Goal: Information Seeking & Learning: Learn about a topic

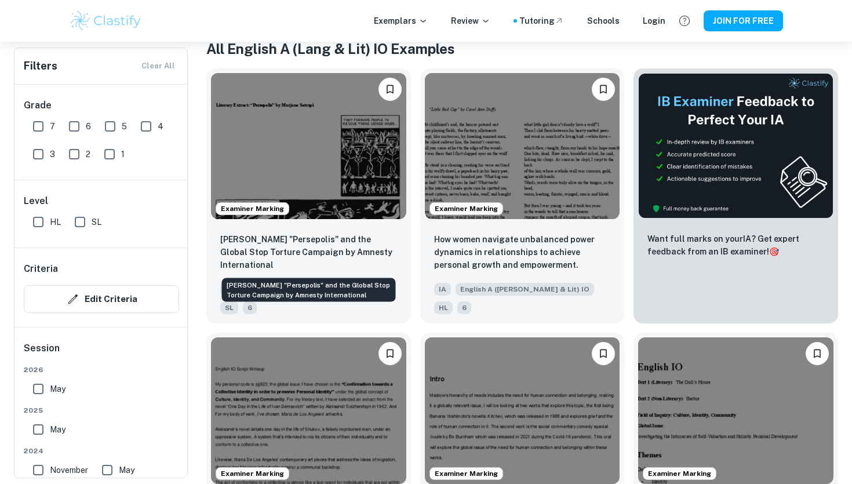
scroll to position [258, 0]
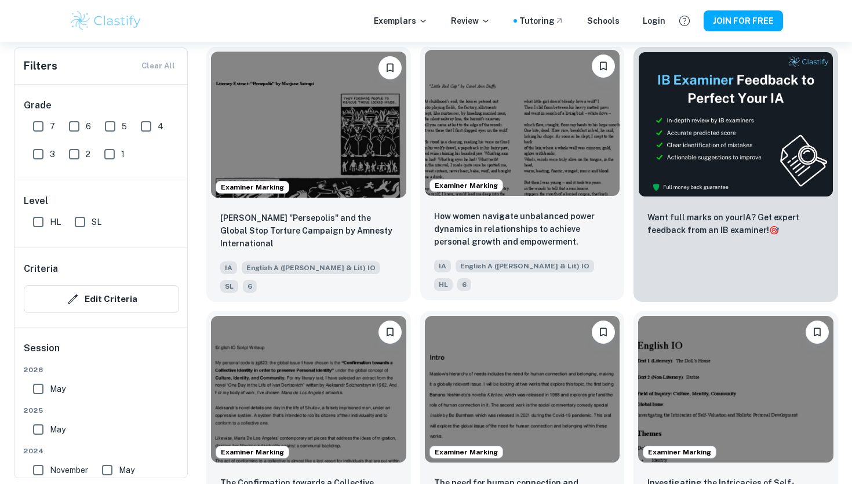
click at [587, 104] on img at bounding box center [522, 123] width 195 height 146
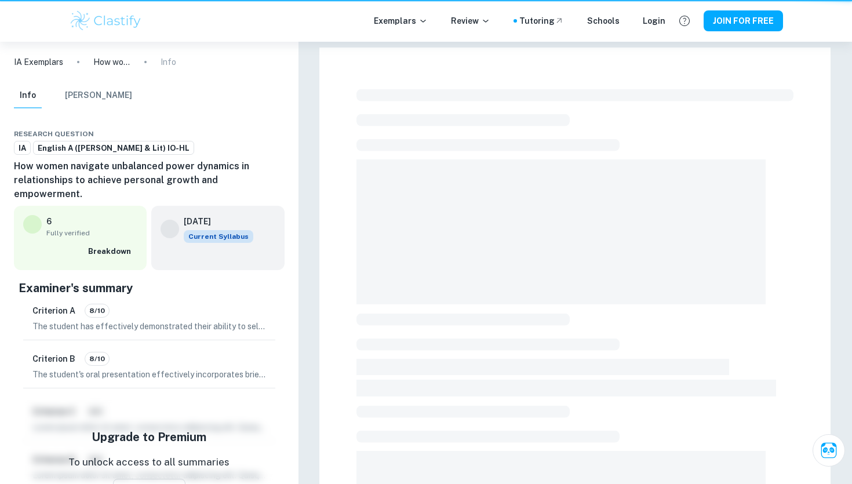
click at [587, 104] on div at bounding box center [574, 424] width 437 height 678
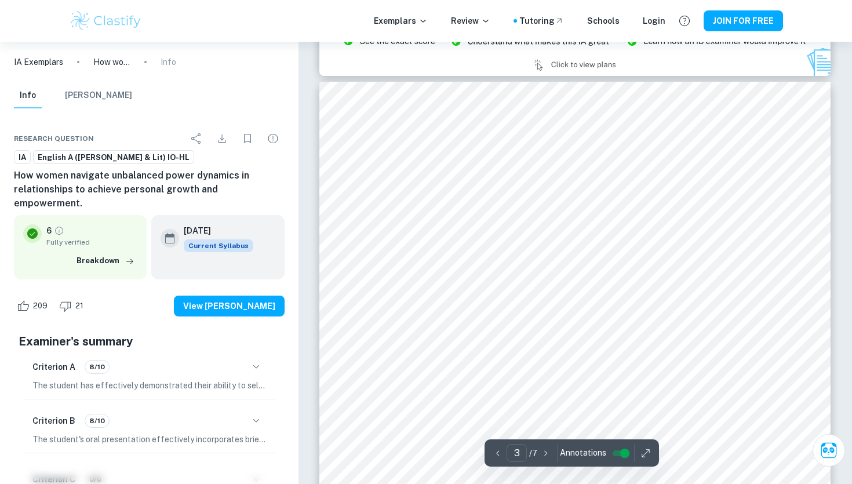
scroll to position [1460, 0]
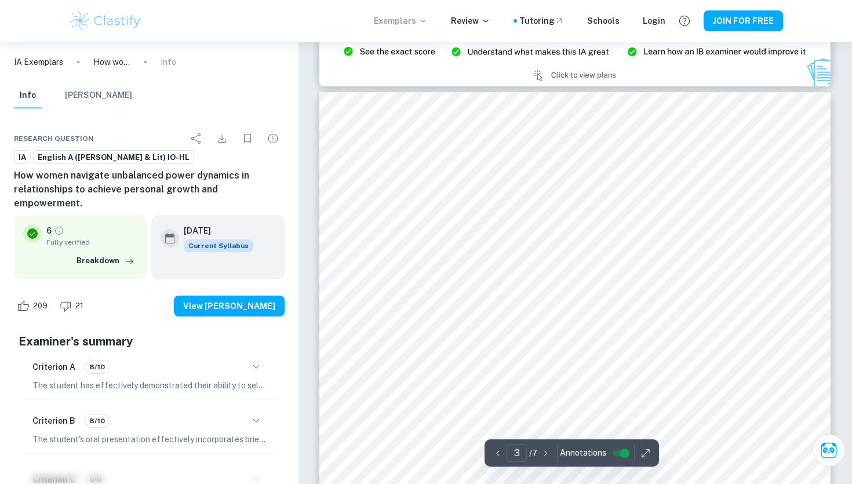
click at [409, 17] on p "Exemplars" at bounding box center [401, 20] width 54 height 13
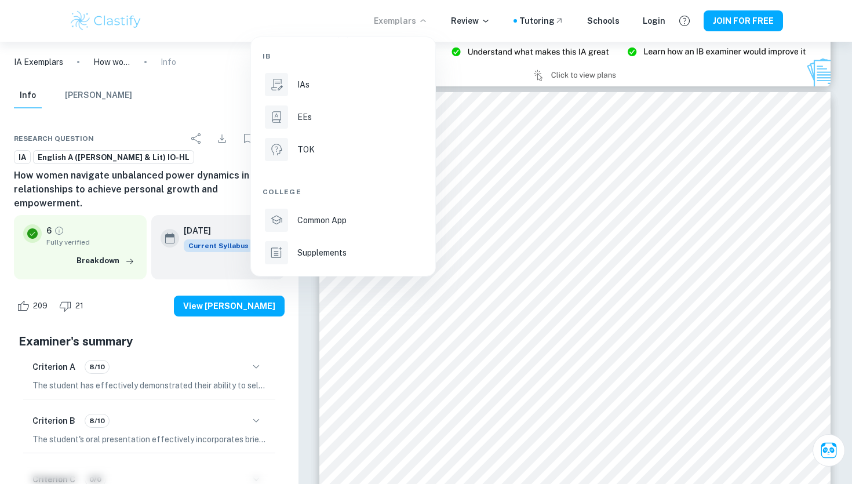
click at [181, 30] on div at bounding box center [426, 242] width 852 height 484
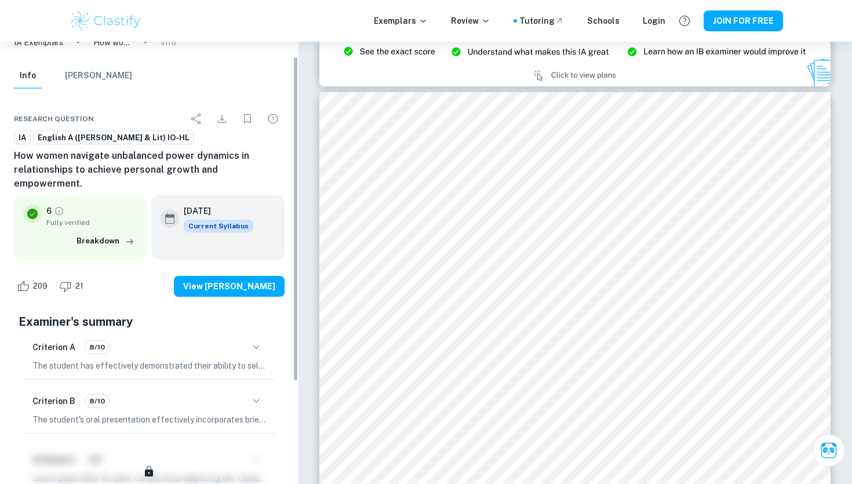
scroll to position [0, 0]
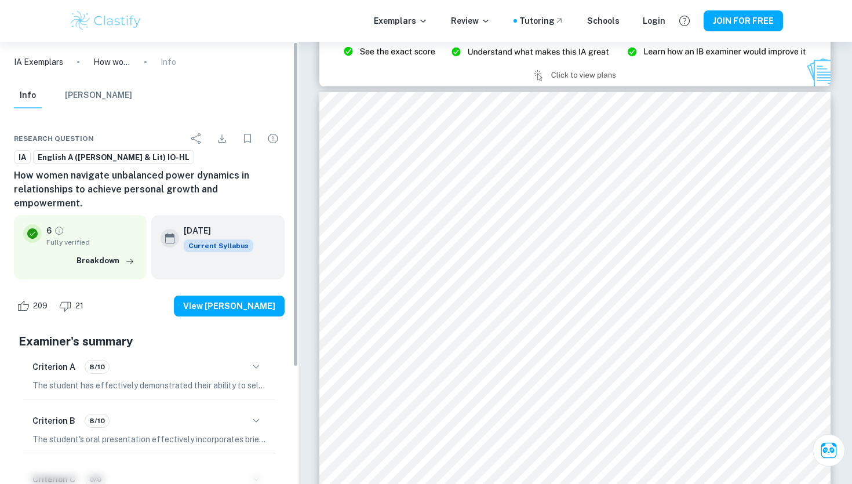
type input "2"
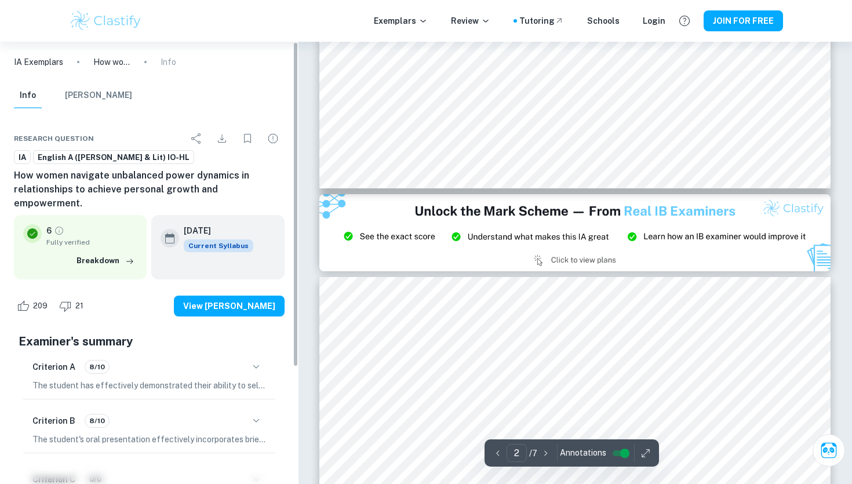
scroll to position [1190, 0]
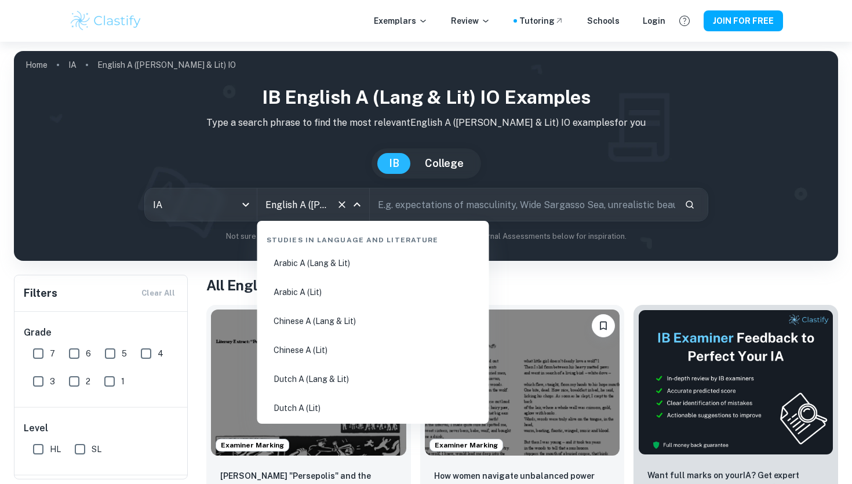
click at [294, 210] on input "English A ([PERSON_NAME] & Lit) IO" at bounding box center [296, 204] width 69 height 22
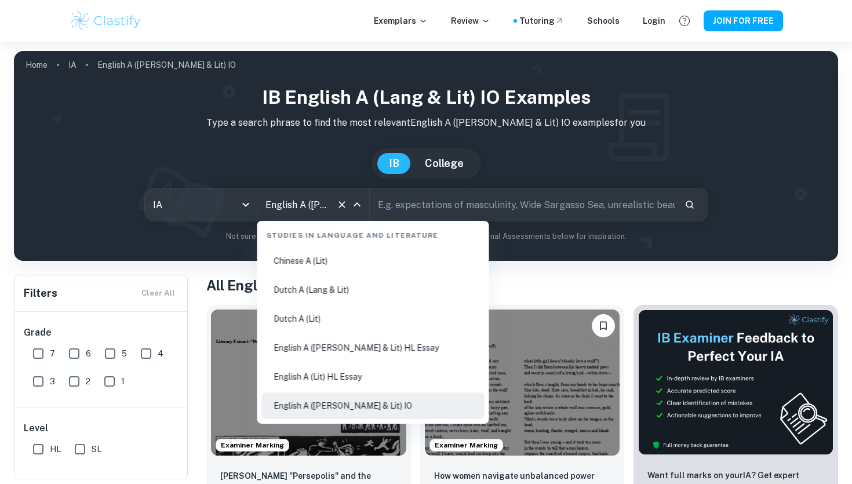
click at [330, 293] on li "Dutch A (Lang & Lit)" at bounding box center [373, 289] width 222 height 27
type input "Dutch A (Lang & Lit)"
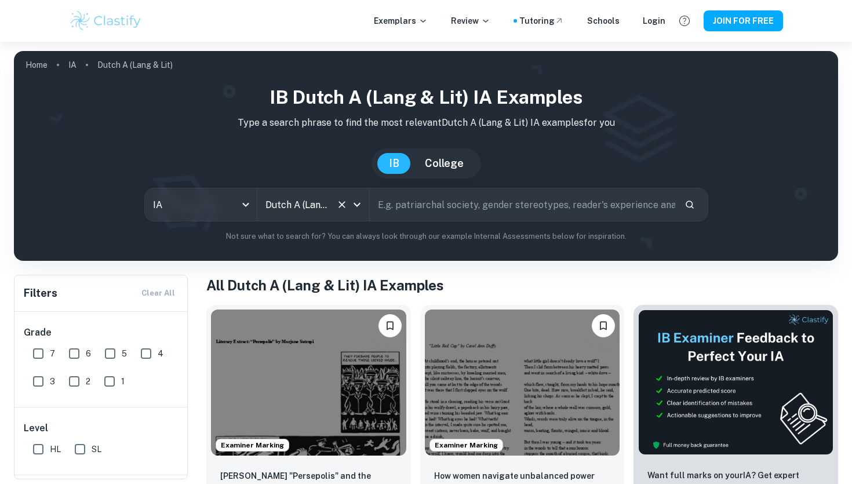
click at [443, 200] on input "text" at bounding box center [522, 204] width 305 height 32
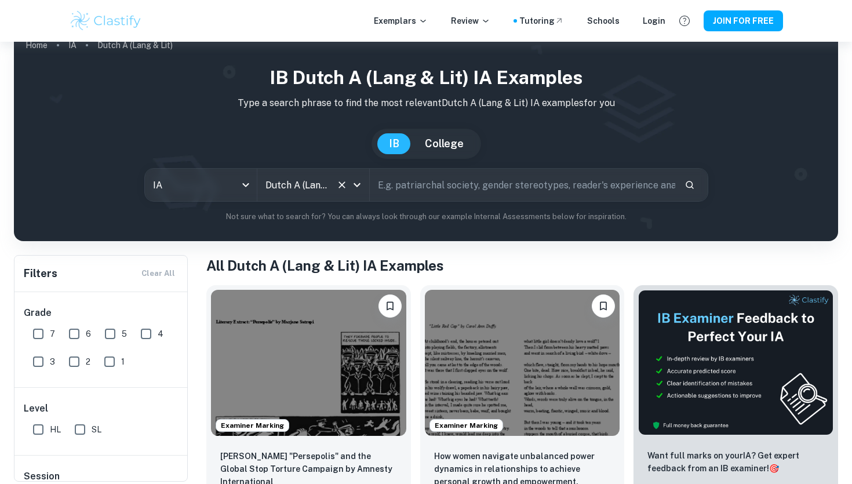
scroll to position [22, 0]
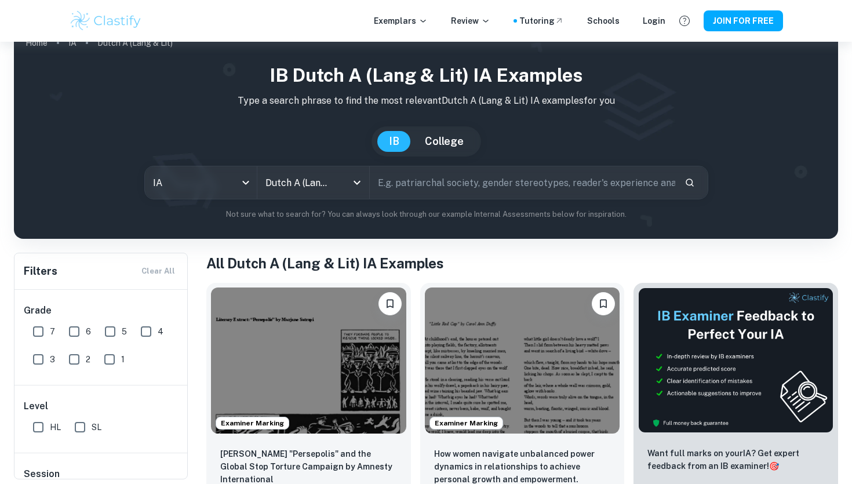
click at [206, 164] on div "IB Dutch A (Lang & Lit) IA examples Type a search phrase to find the most relev…" at bounding box center [425, 140] width 805 height 159
click at [207, 174] on body "We value your privacy We use cookies to enhance your browsing experience, serve…" at bounding box center [426, 262] width 852 height 484
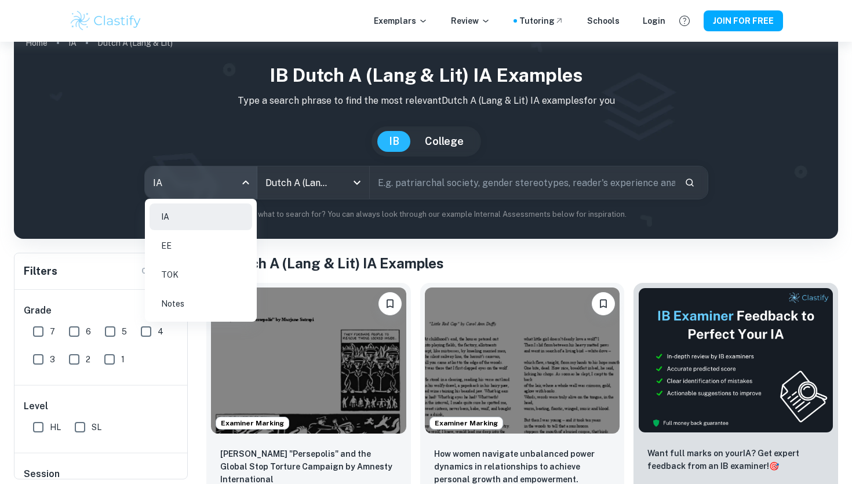
click at [198, 206] on li "IA" at bounding box center [200, 216] width 103 height 27
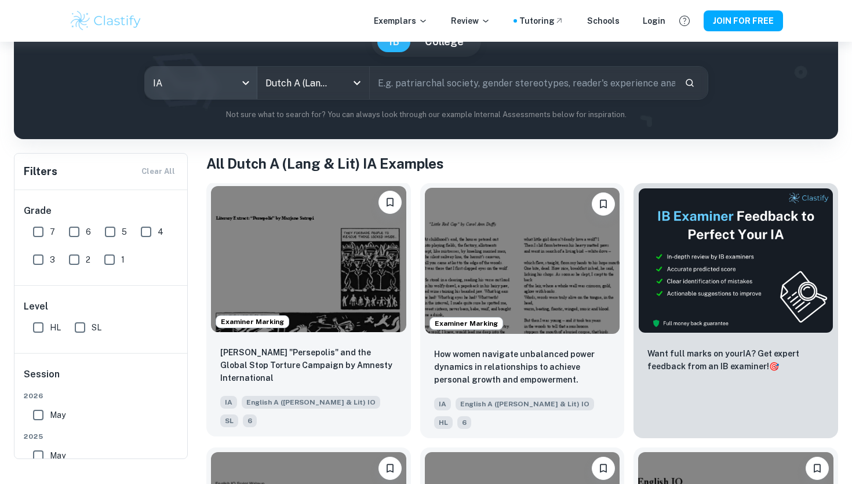
scroll to position [73, 0]
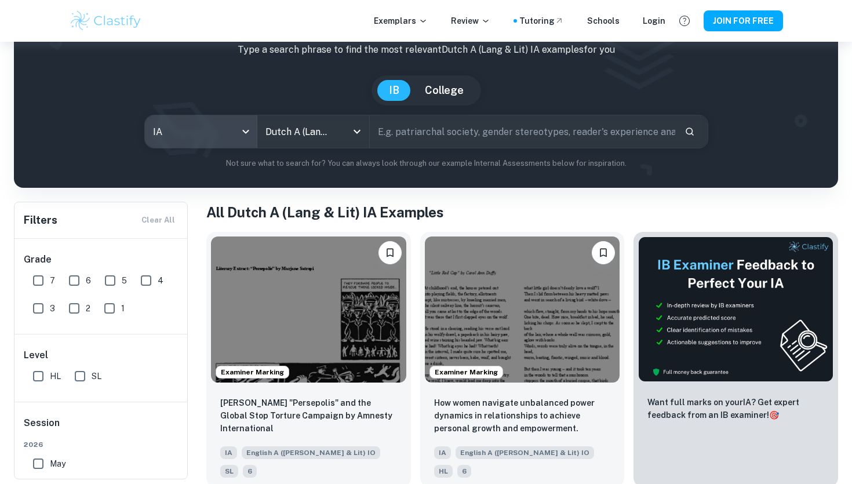
click at [459, 128] on input "text" at bounding box center [522, 131] width 305 height 32
click at [38, 279] on input "7" at bounding box center [38, 280] width 23 height 23
checkbox input "true"
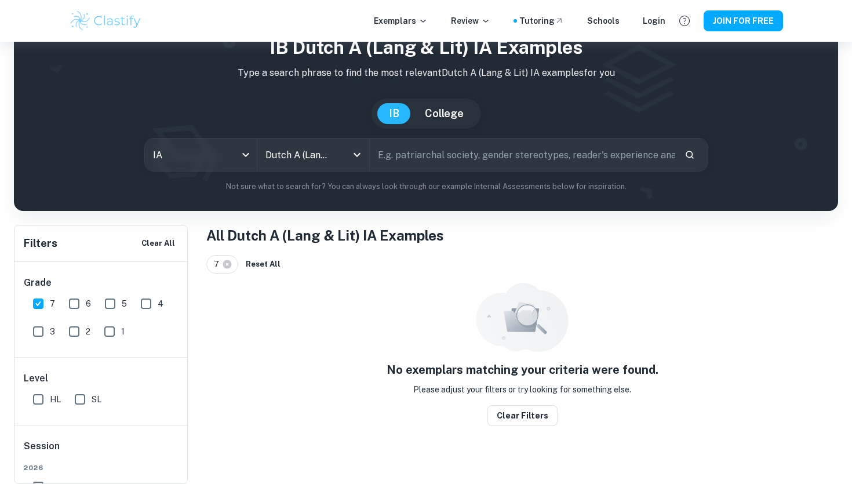
scroll to position [42, 0]
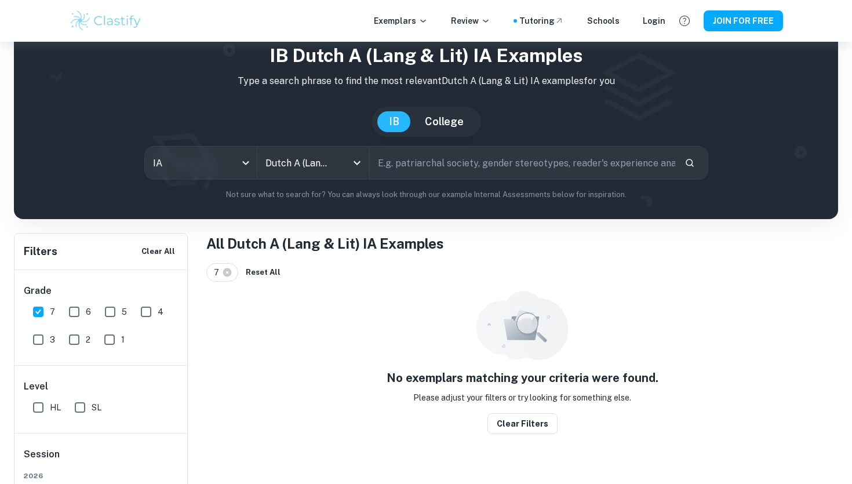
click at [78, 282] on div "Grade 7 6 5 4 3 2 1" at bounding box center [101, 317] width 174 height 95
click at [78, 308] on input "6" at bounding box center [74, 311] width 23 height 23
checkbox input "true"
drag, startPoint x: 31, startPoint y: 312, endPoint x: 42, endPoint y: 312, distance: 11.0
click at [31, 312] on input "7" at bounding box center [38, 311] width 23 height 23
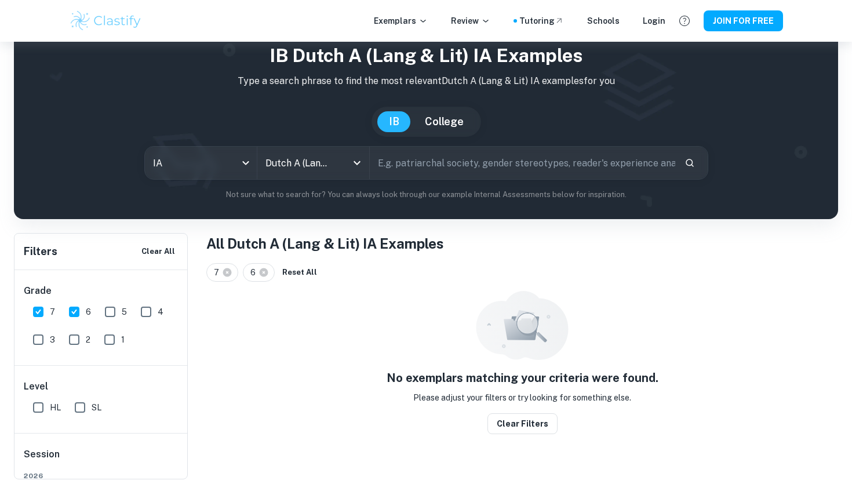
checkbox input "false"
click at [69, 312] on input "6" at bounding box center [74, 311] width 23 height 23
checkbox input "false"
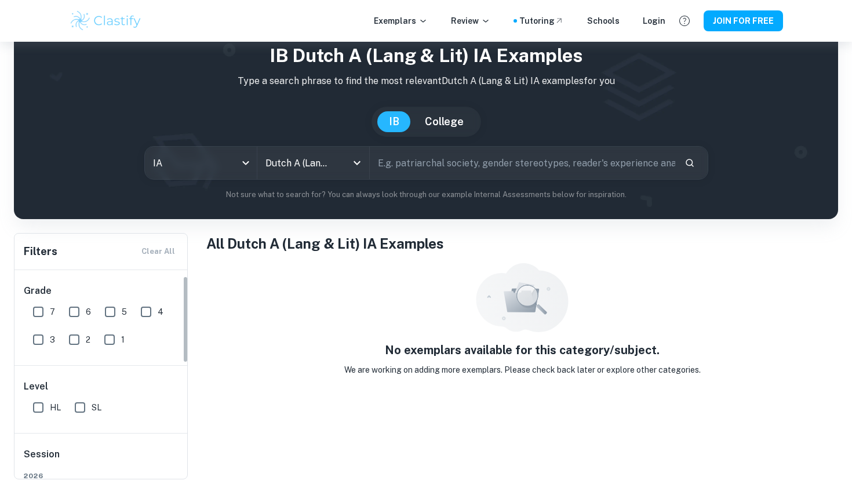
scroll to position [22, 0]
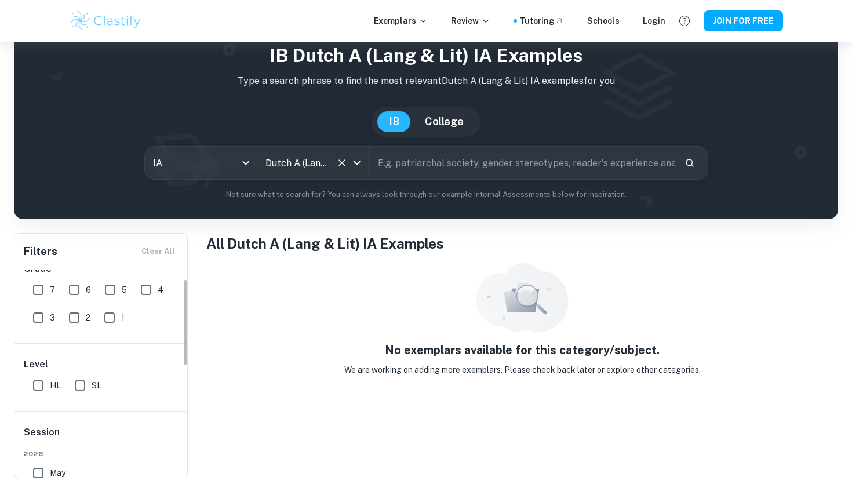
click at [280, 171] on input "Dutch A (Lang & Lit)" at bounding box center [296, 163] width 69 height 22
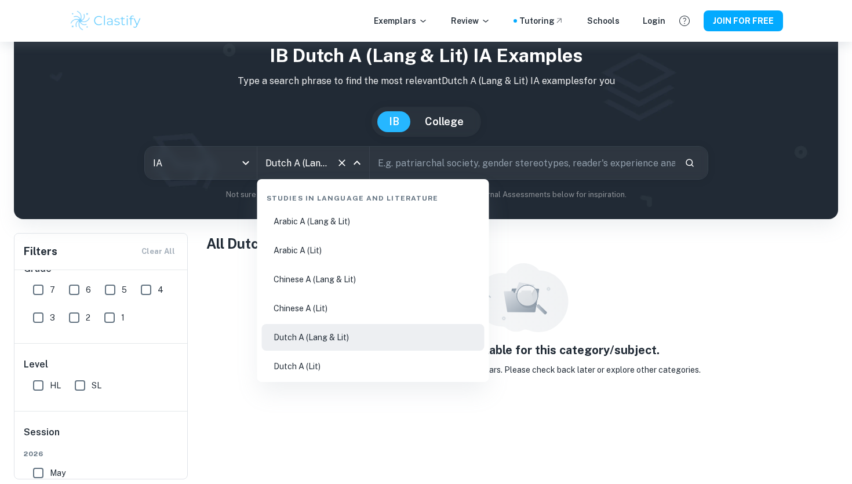
click at [316, 339] on li "Dutch A (Lang & Lit)" at bounding box center [373, 337] width 222 height 27
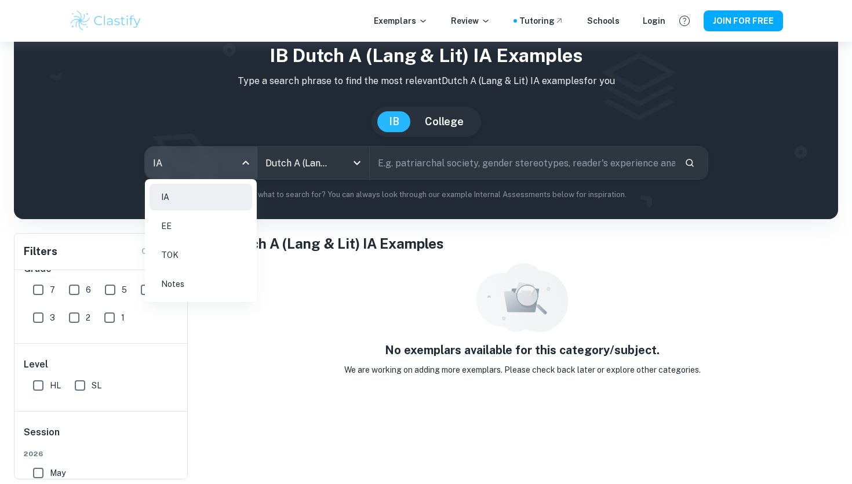
click at [192, 165] on body "We value your privacy We use cookies to enhance your browsing experience, serve…" at bounding box center [426, 242] width 852 height 484
click at [217, 286] on li "Notes" at bounding box center [200, 284] width 103 height 27
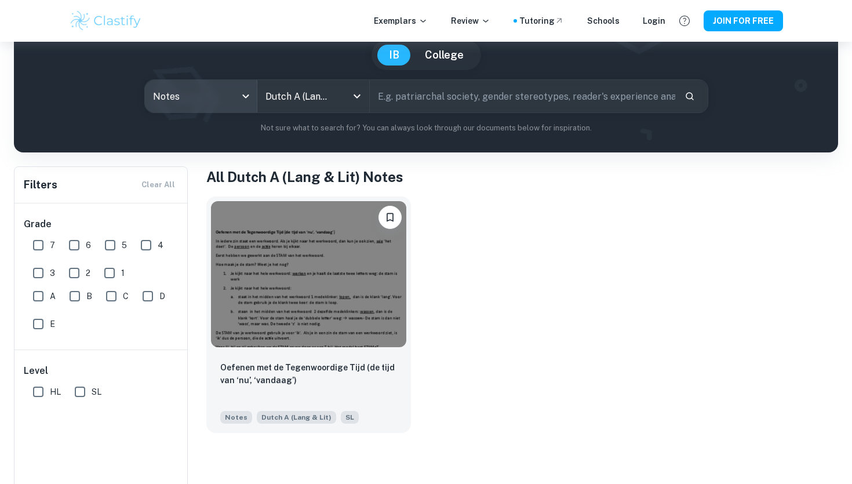
scroll to position [106, 0]
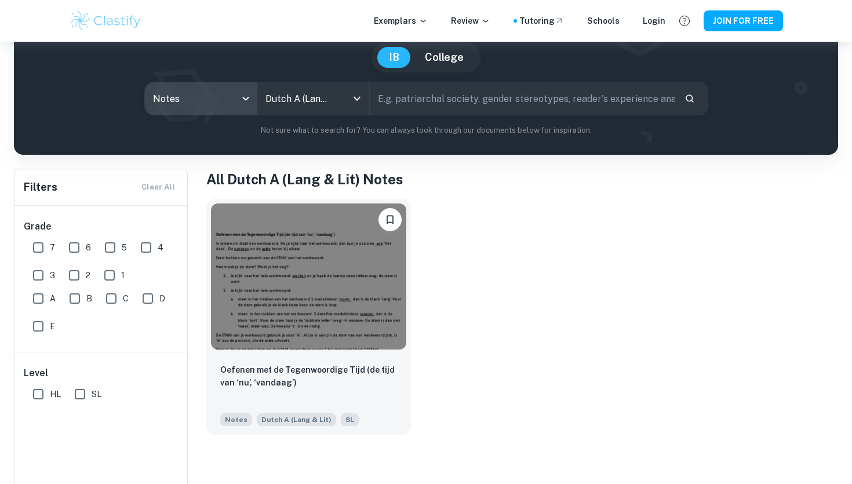
click at [192, 105] on body "We value your privacy We use cookies to enhance your browsing experience, serve…" at bounding box center [426, 178] width 852 height 484
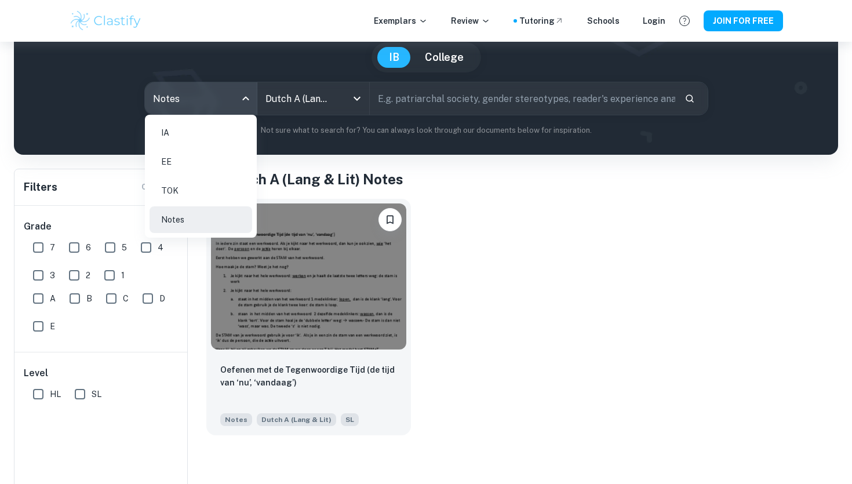
click at [199, 133] on li "IA" at bounding box center [200, 132] width 103 height 27
type input "ia"
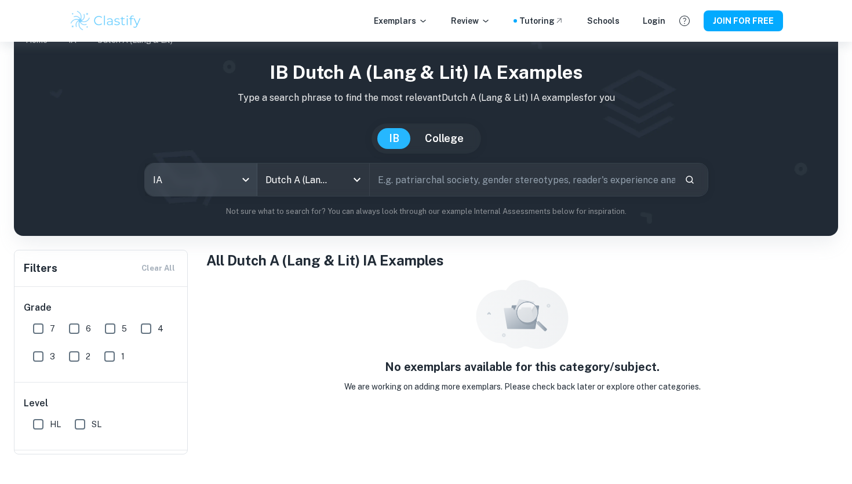
scroll to position [42, 0]
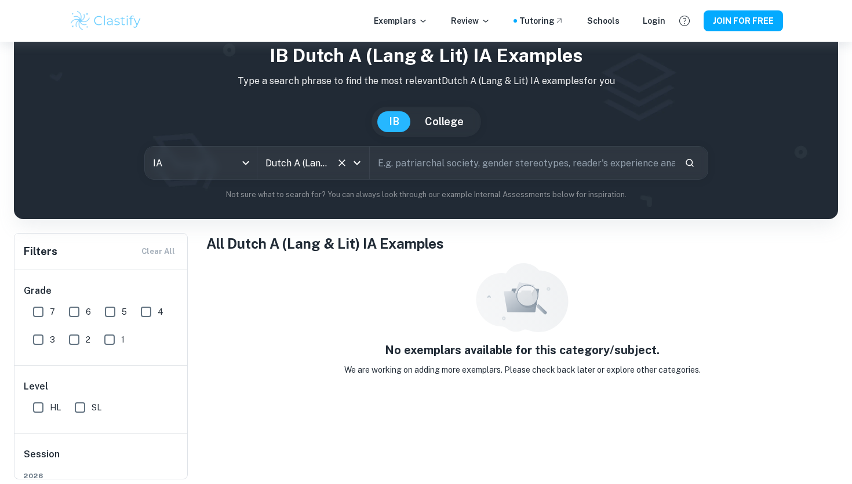
click at [298, 157] on input "Dutch A (Lang & Lit)" at bounding box center [296, 163] width 69 height 22
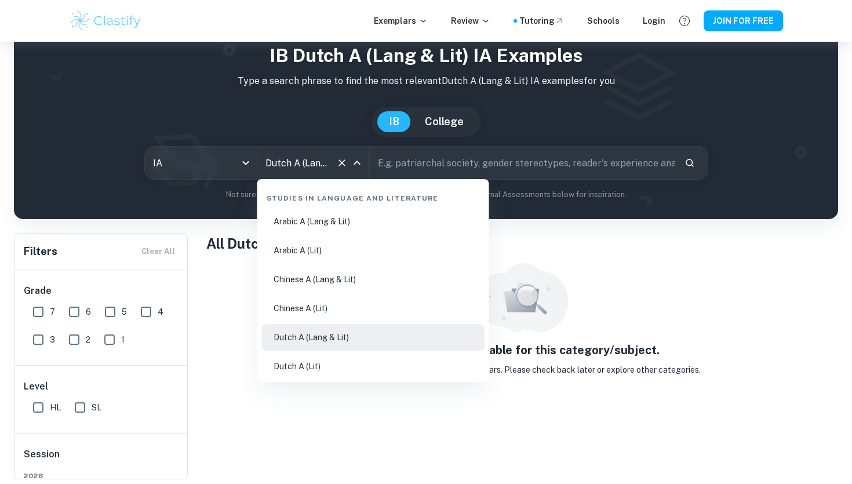
click at [367, 308] on li "Chinese A (Lit)" at bounding box center [373, 308] width 222 height 27
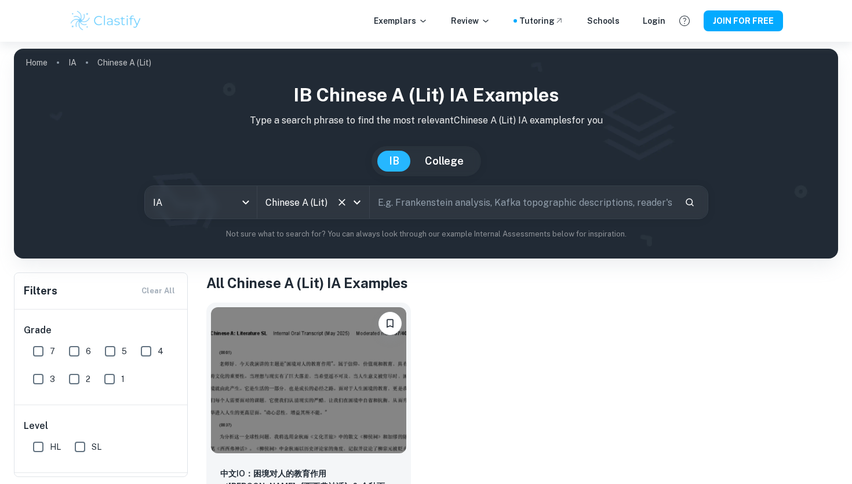
scroll to position [57, 0]
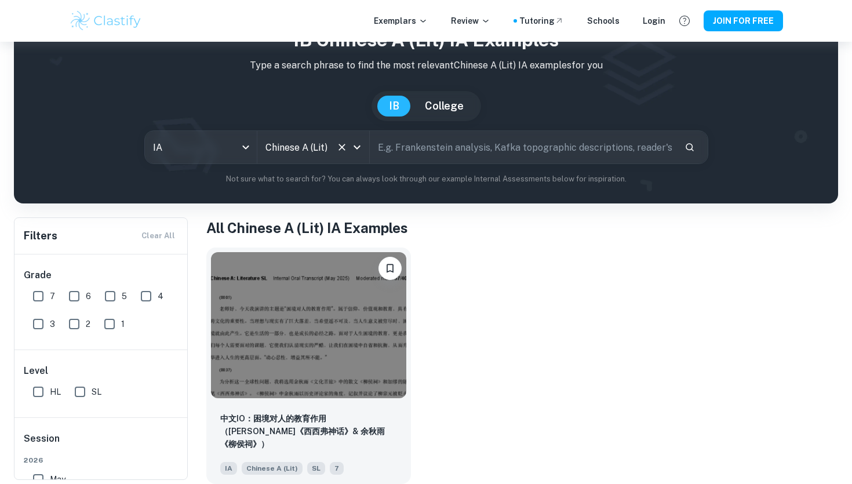
click at [313, 158] on div "Chinese A (Lit) All Subjects" at bounding box center [313, 147] width 112 height 32
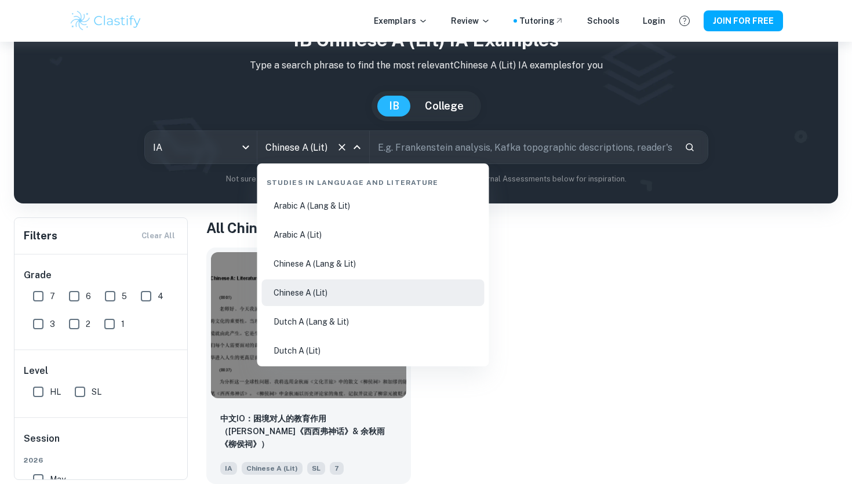
click at [359, 355] on li "Dutch A (Lit)" at bounding box center [373, 350] width 222 height 27
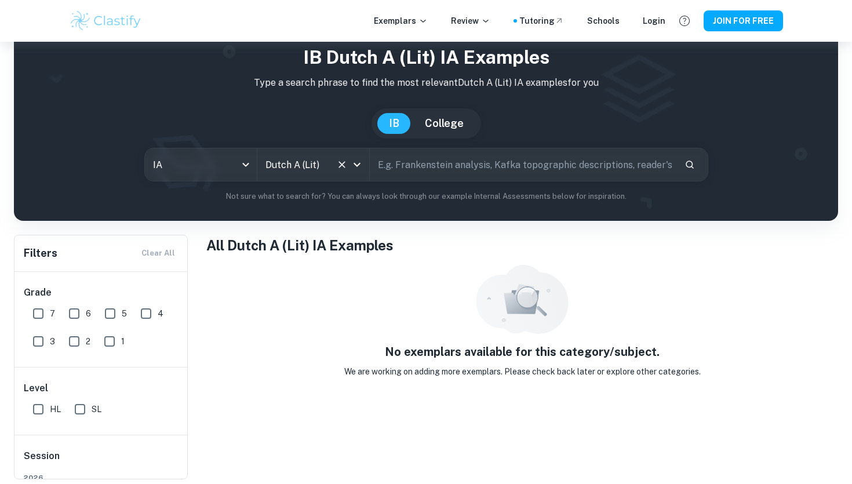
scroll to position [42, 0]
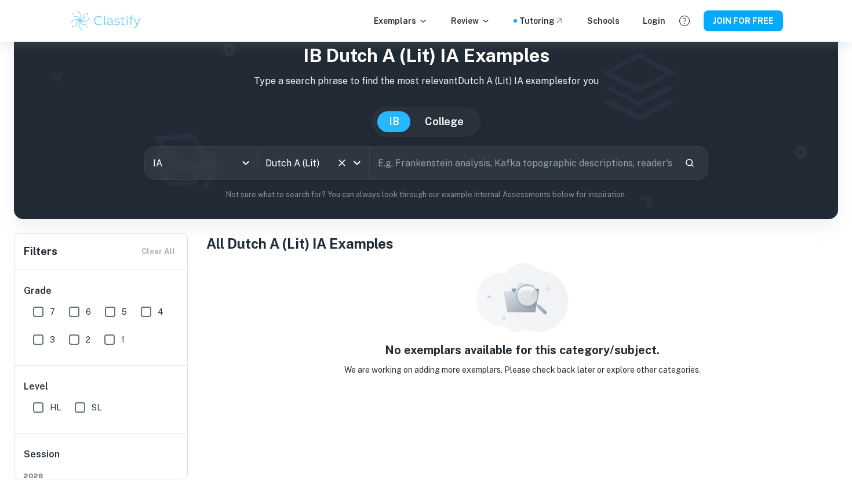
type input "Chinese A (Lit)"
